Goal: Task Accomplishment & Management: Manage account settings

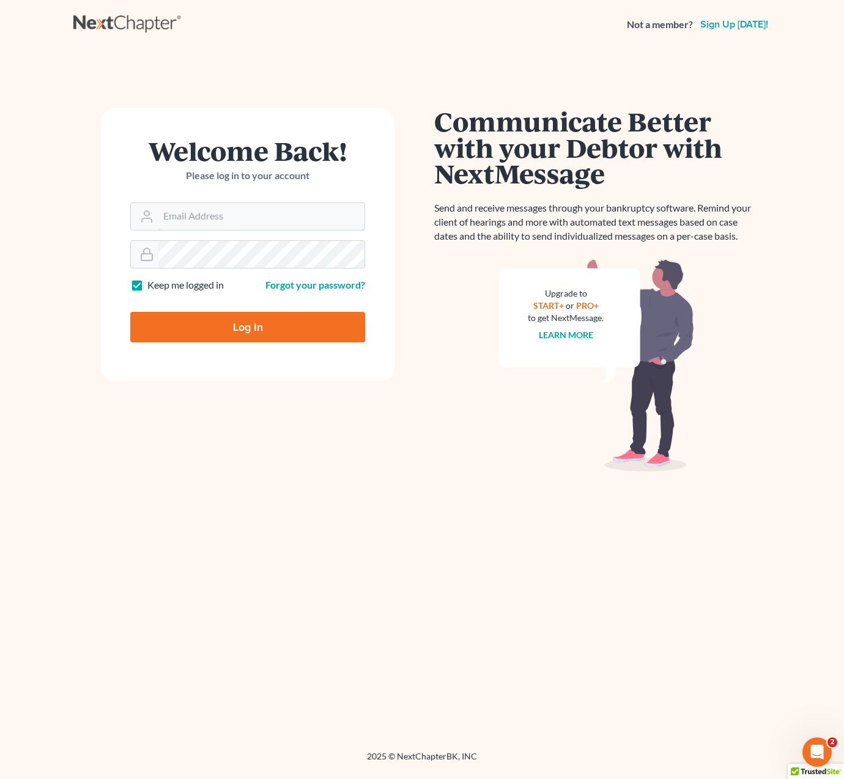
type input "[EMAIL_ADDRESS][DOMAIN_NAME]"
click at [306, 314] on input "Log In" at bounding box center [247, 327] width 235 height 31
type input "Thinking..."
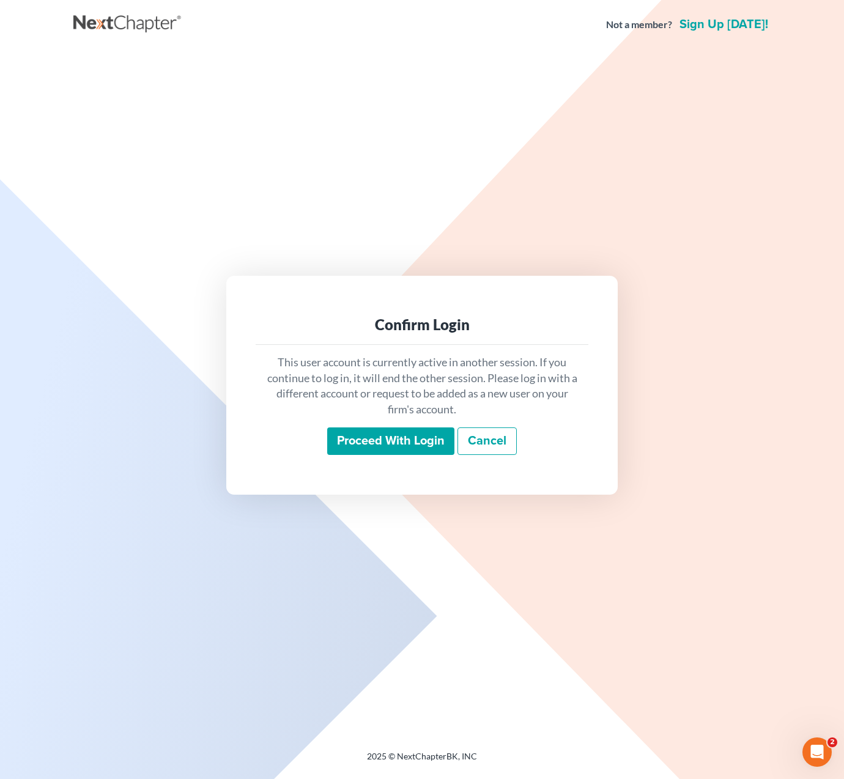
click at [375, 435] on input "Proceed with login" at bounding box center [390, 441] width 127 height 28
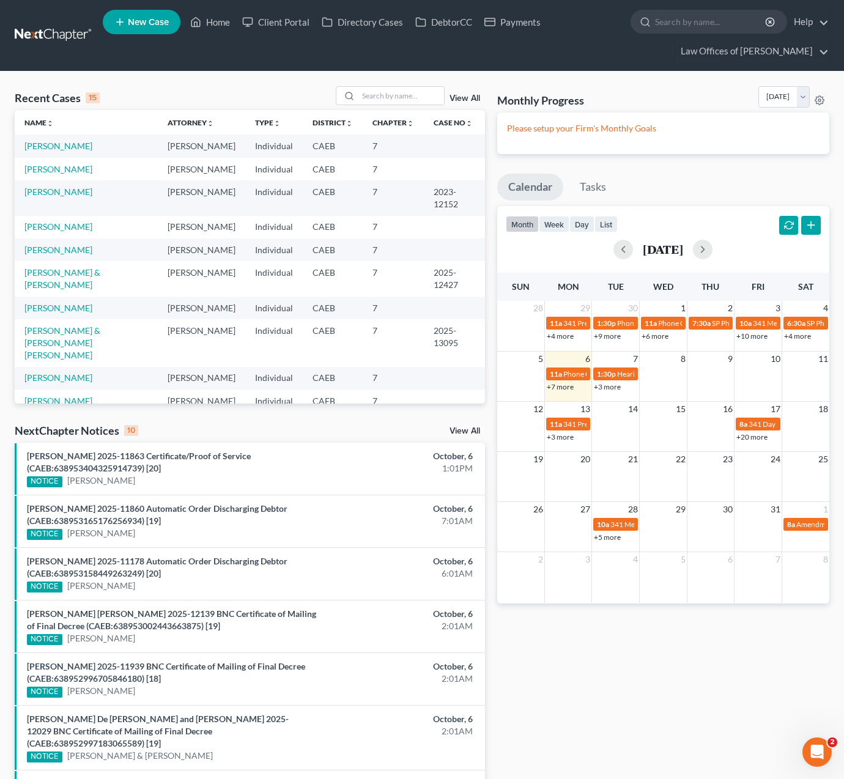
click at [559, 386] on link "+7 more" at bounding box center [559, 386] width 27 height 9
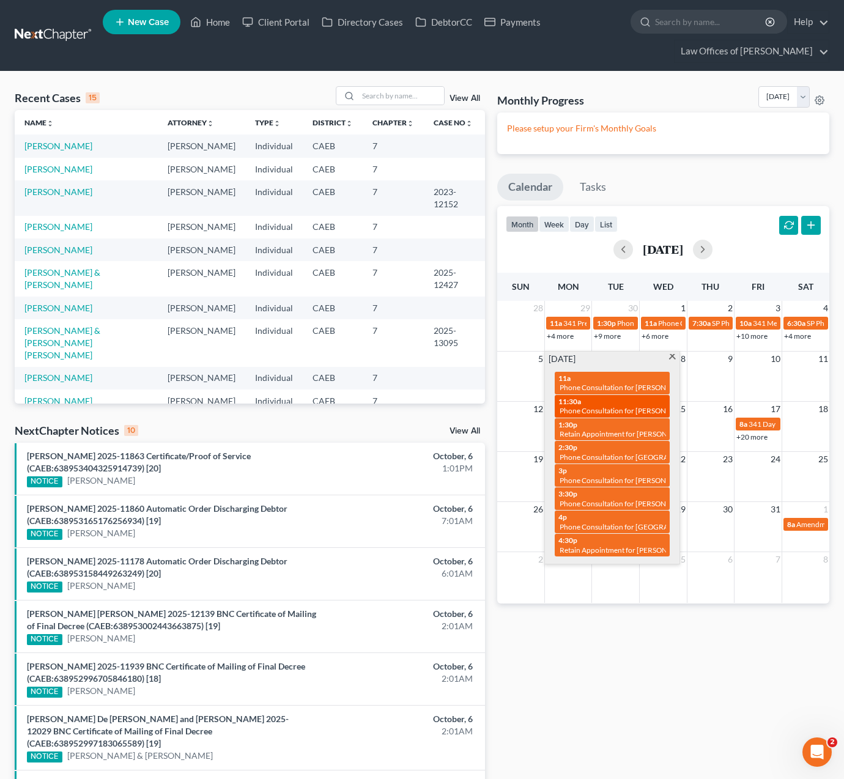
click at [581, 402] on div "11:30a Phone Consultation for Williams, Richard" at bounding box center [612, 406] width 108 height 19
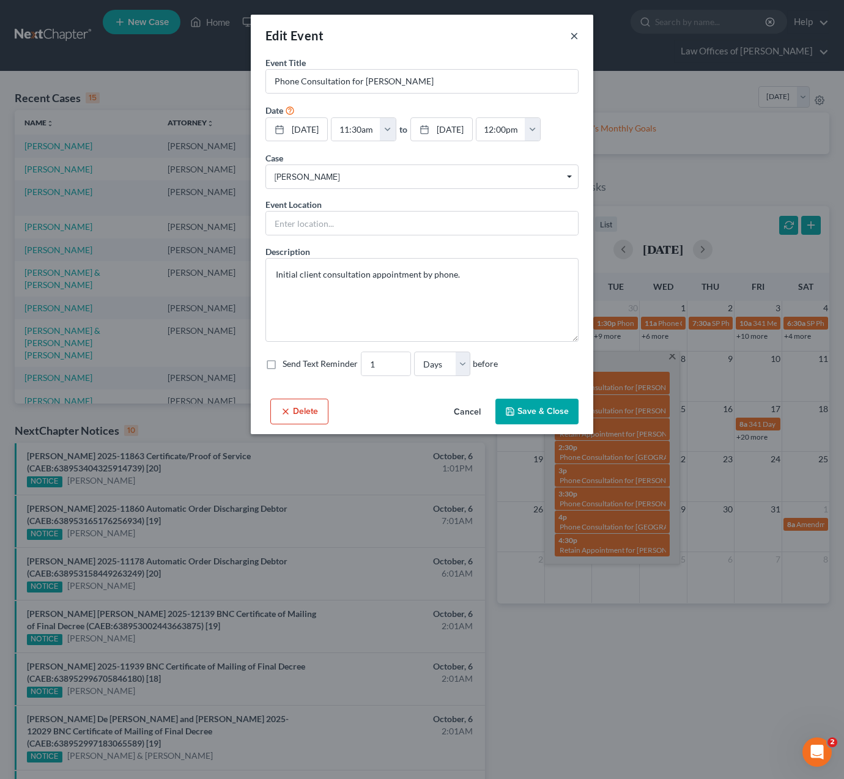
click at [573, 37] on button "×" at bounding box center [574, 35] width 9 height 15
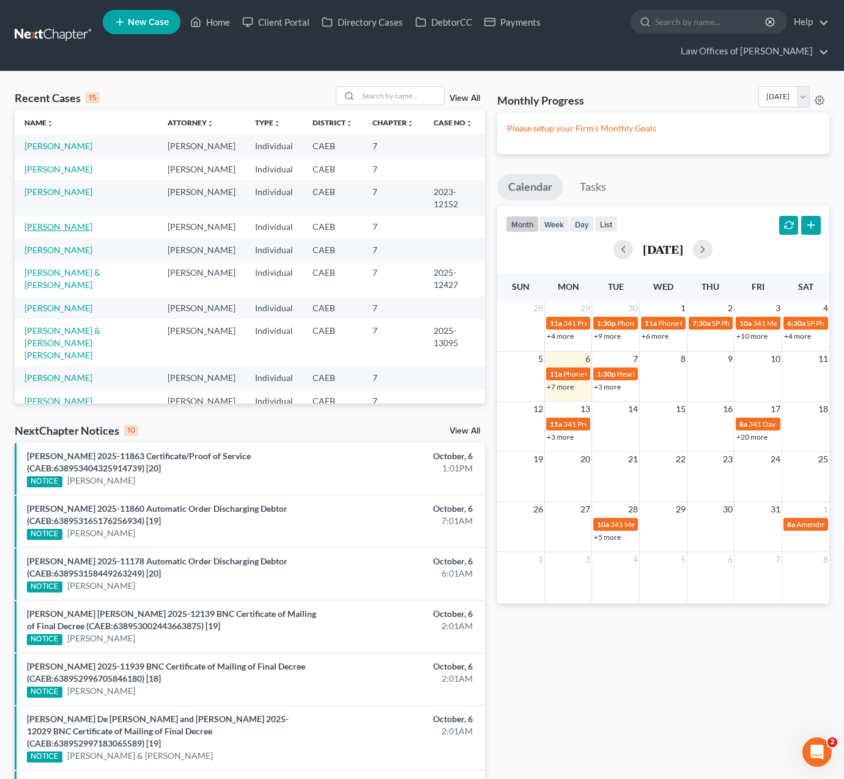
click at [67, 228] on link "Williams, Judith" at bounding box center [58, 226] width 68 height 10
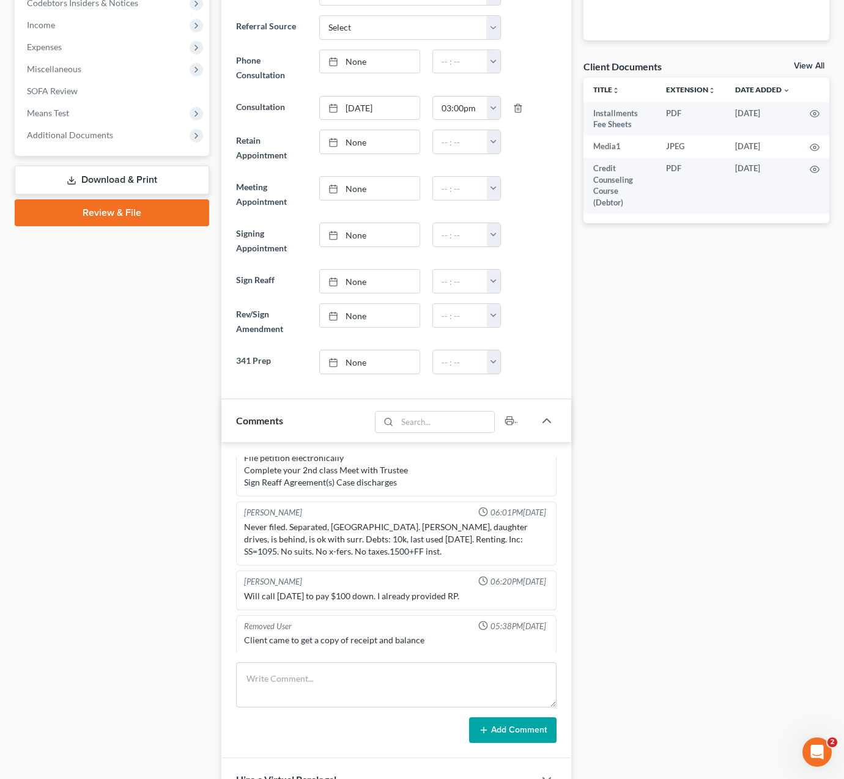
scroll to position [438, 0]
